Goal: Transaction & Acquisition: Purchase product/service

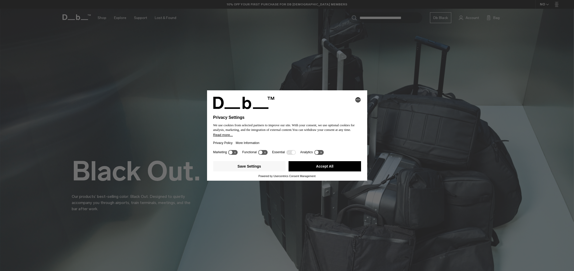
click at [306, 169] on button "Accept All" at bounding box center [325, 166] width 73 height 10
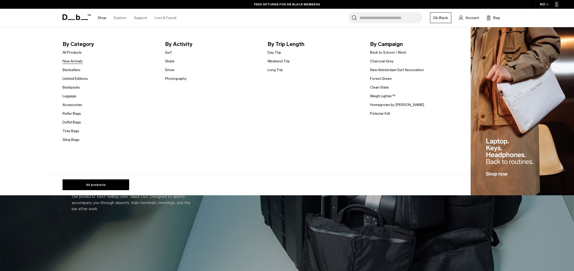
scroll to position [0, 1]
click at [73, 78] on link "Limited Editions" at bounding box center [75, 78] width 25 height 5
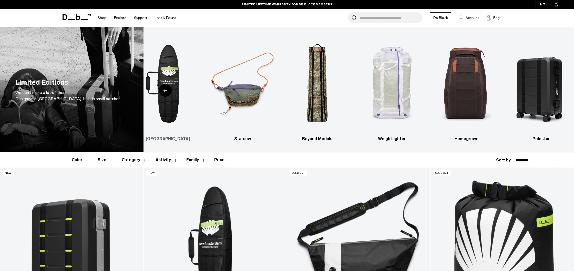
click at [166, 86] on div "Previous slide" at bounding box center [165, 90] width 13 height 13
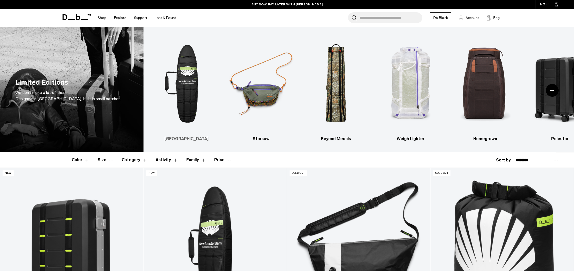
click at [186, 83] on img "1 / 6" at bounding box center [187, 84] width 66 height 98
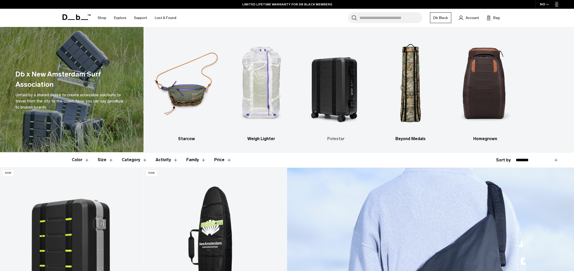
click at [348, 89] on img "3 / 5" at bounding box center [336, 84] width 66 height 98
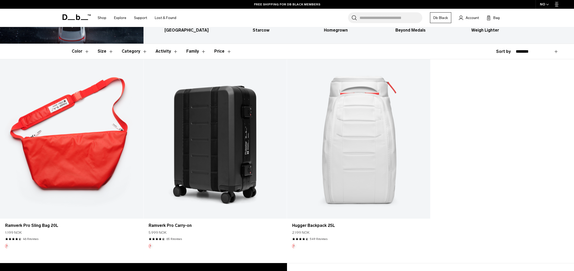
scroll to position [109, 0]
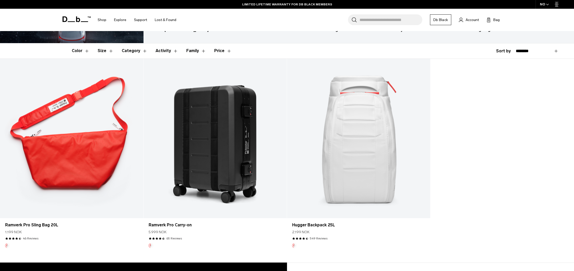
click at [357, 148] on link "Hugger Backpack 25L" at bounding box center [358, 138] width 143 height 159
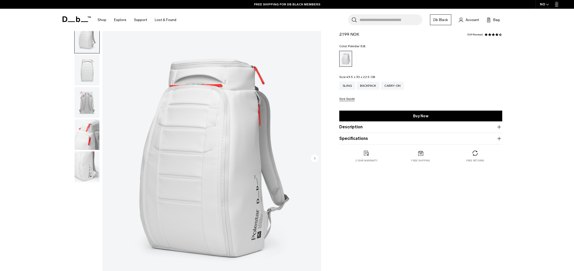
scroll to position [57, 0]
click at [393, 87] on div "Carry-on" at bounding box center [392, 86] width 23 height 8
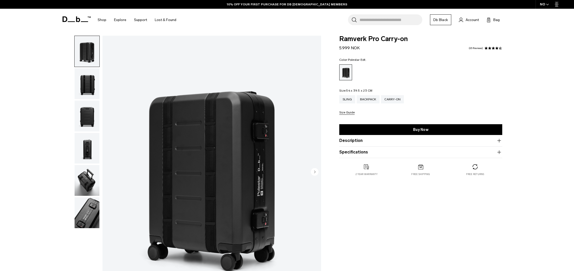
scroll to position [46, 0]
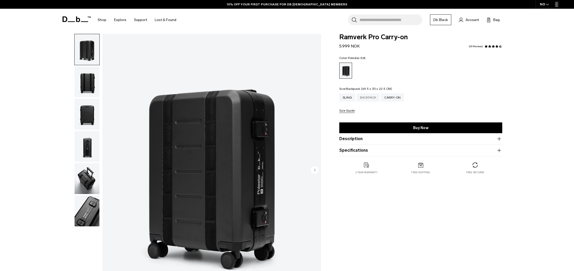
click at [367, 97] on div "Backpack" at bounding box center [368, 97] width 23 height 8
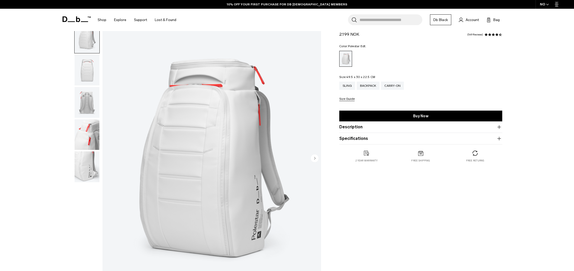
scroll to position [59, 0]
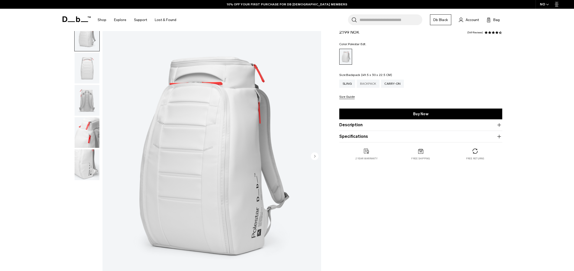
scroll to position [46, 0]
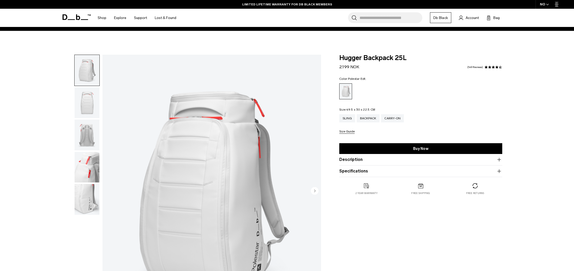
scroll to position [26, 0]
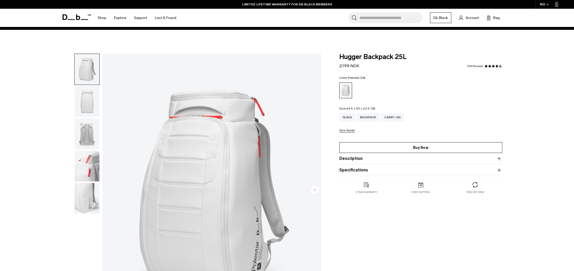
click at [392, 146] on link "Buy Now" at bounding box center [420, 147] width 163 height 11
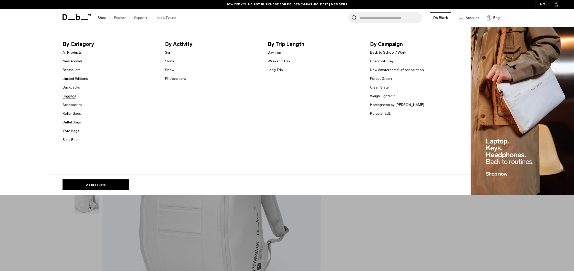
click at [70, 96] on link "Luggage" at bounding box center [70, 95] width 14 height 5
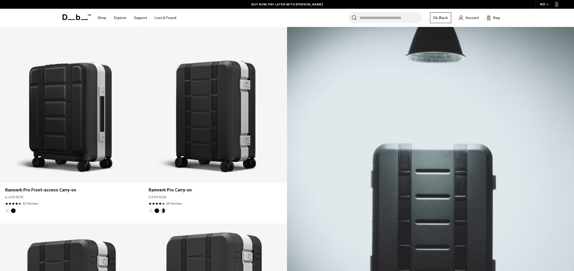
scroll to position [144, 0]
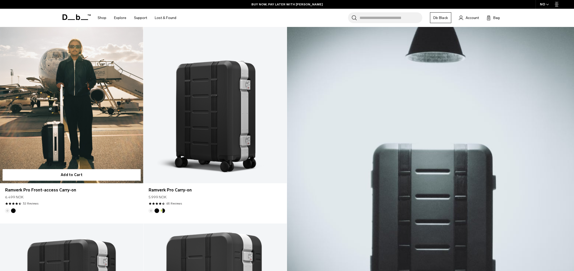
click at [98, 128] on link "Ramverk Pro Front-access Carry-on" at bounding box center [71, 103] width 143 height 159
